Goal: Transaction & Acquisition: Purchase product/service

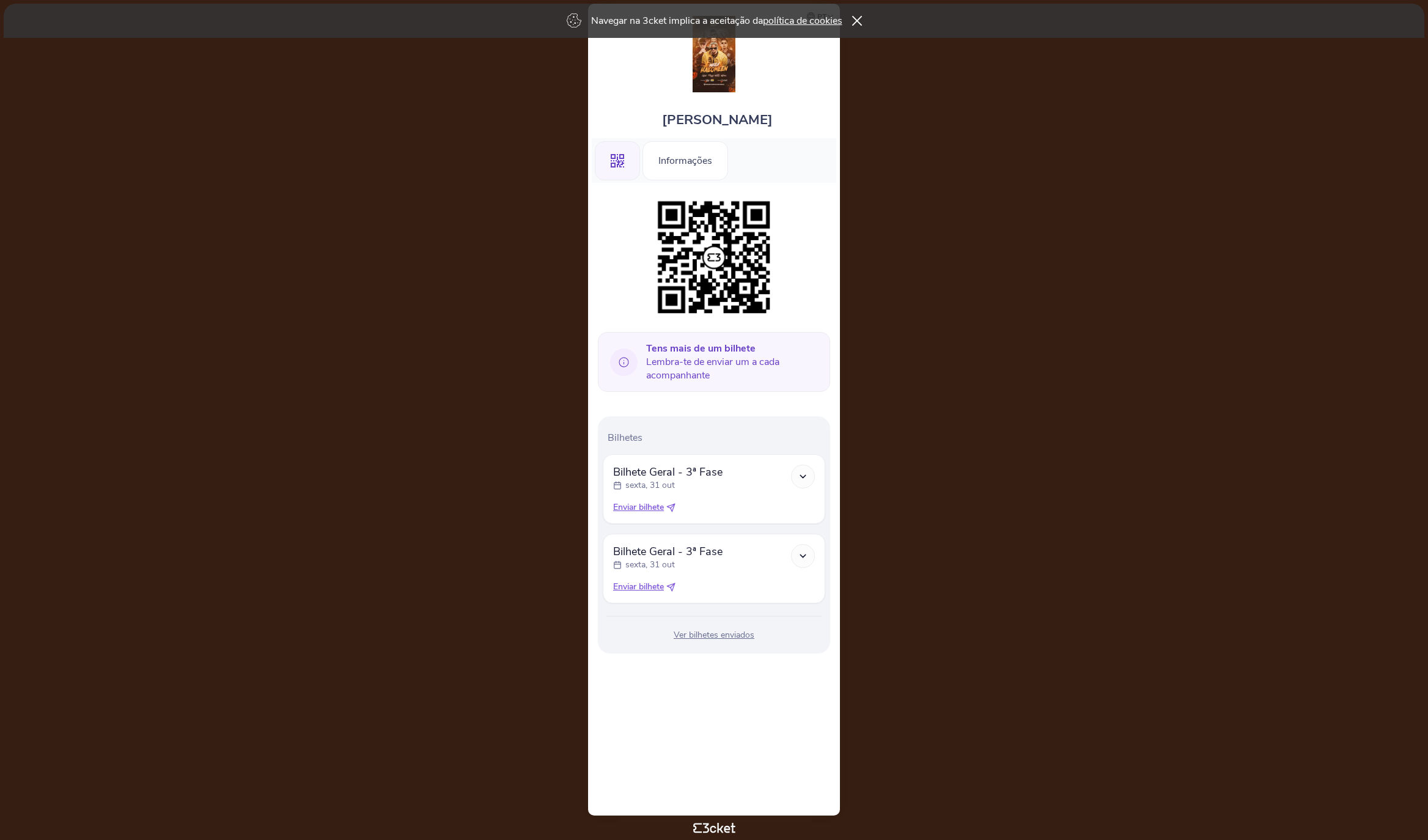
click at [725, 87] on img at bounding box center [714, 54] width 43 height 77
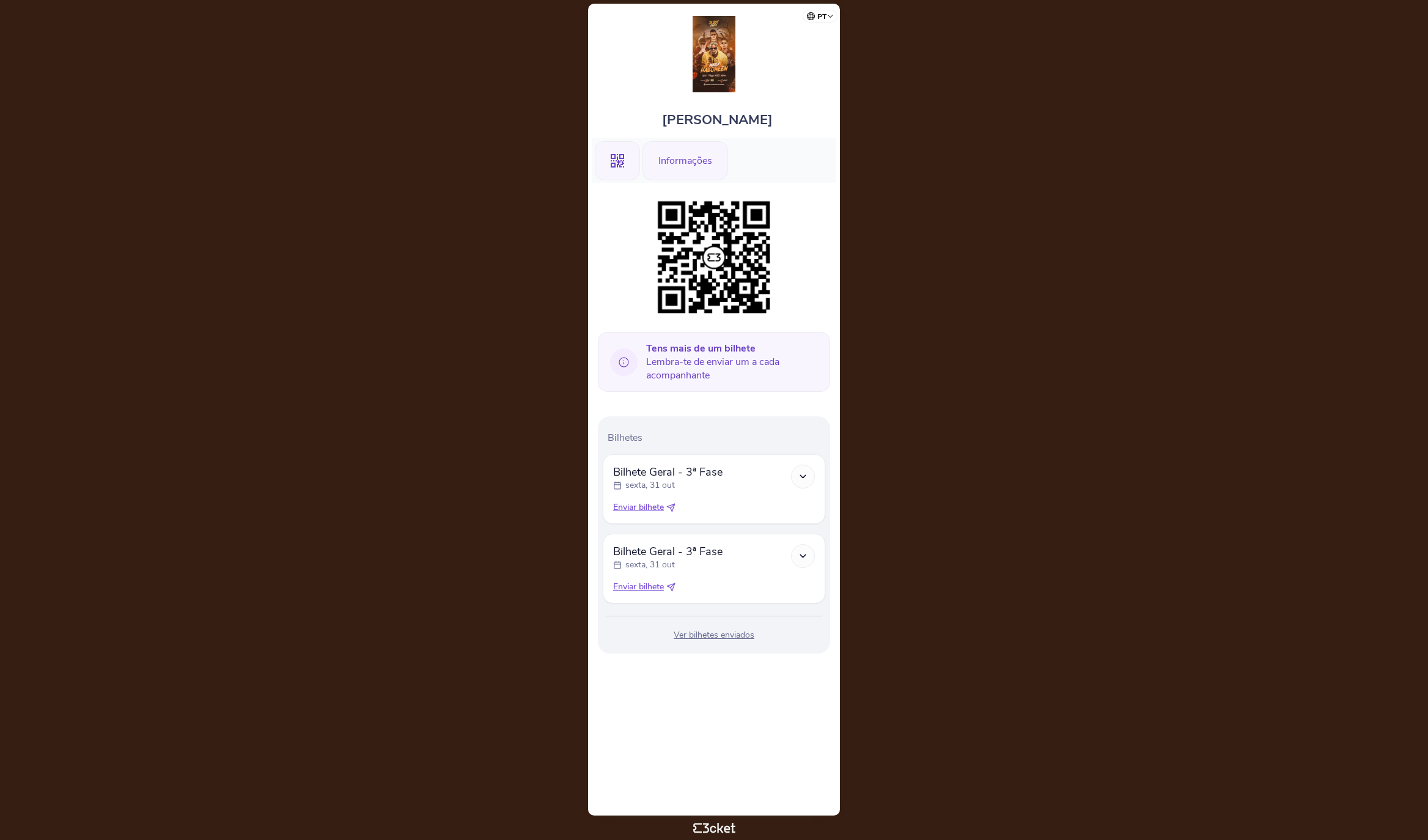
click at [688, 165] on div "Informações" at bounding box center [685, 160] width 86 height 39
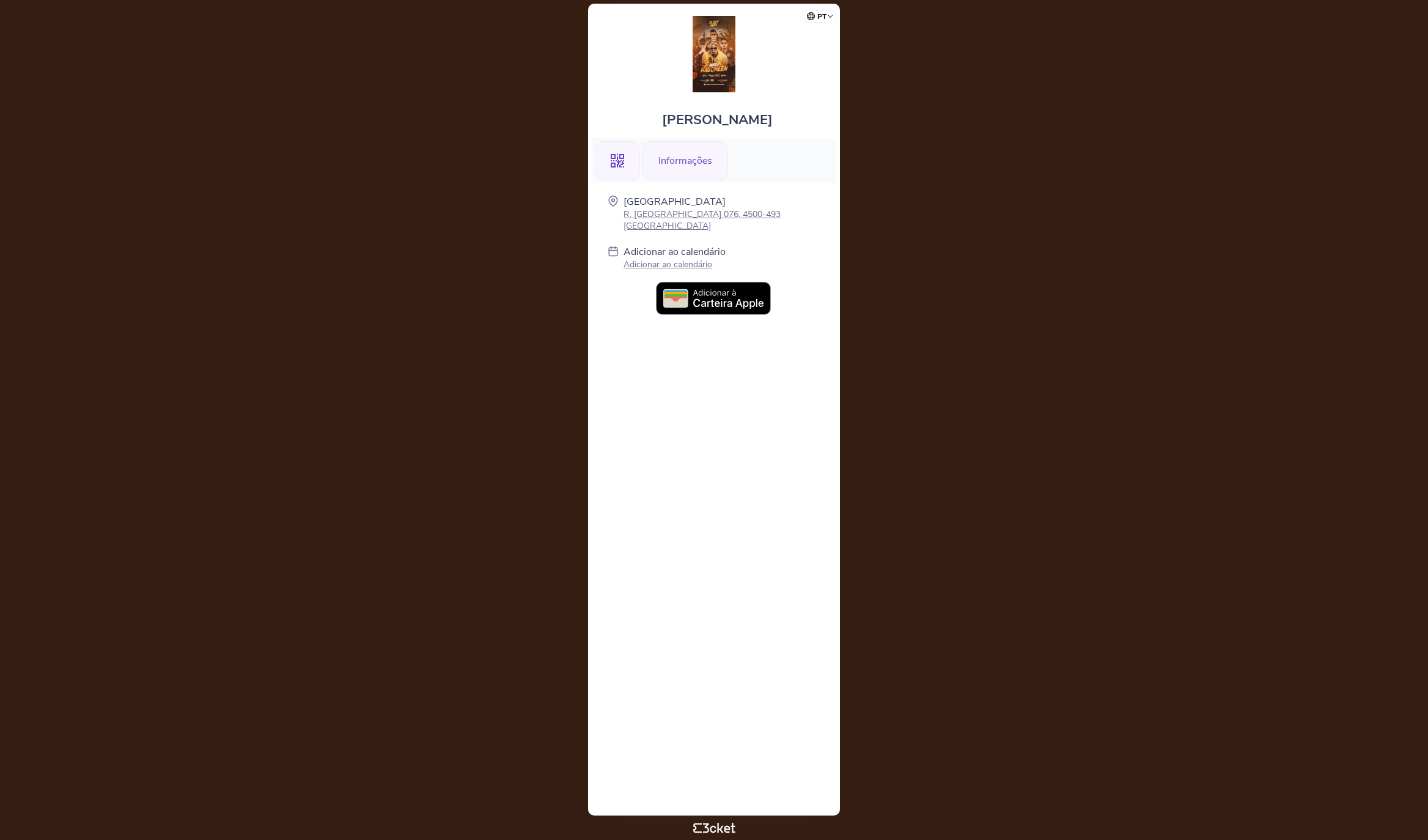
click at [624, 162] on div ".st0{fill-rule:evenodd;clip-rule:evenodd;}" at bounding box center [617, 160] width 45 height 39
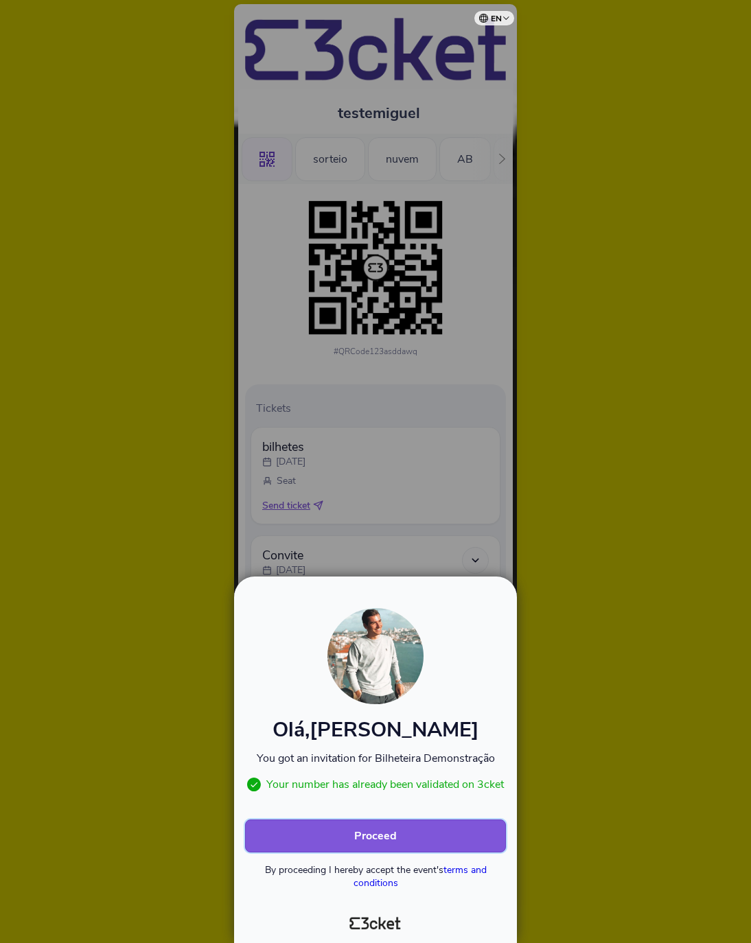
click at [351, 829] on button "Proceed" at bounding box center [375, 835] width 261 height 33
click at [391, 842] on b "Proceed" at bounding box center [375, 835] width 43 height 15
